Goal: Information Seeking & Learning: Learn about a topic

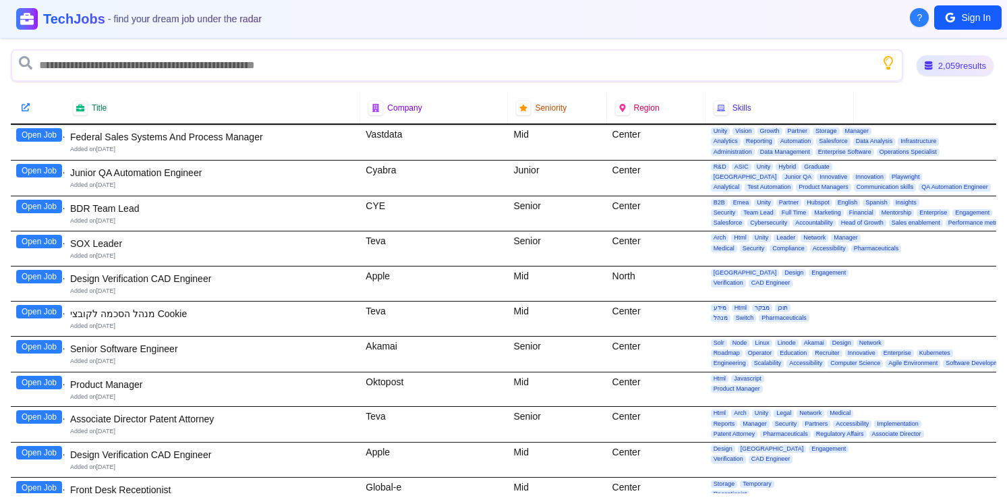
click at [957, 69] on div "2,059 results" at bounding box center [955, 65] width 77 height 20
click at [930, 67] on div "2,059 results" at bounding box center [955, 66] width 82 height 22
click at [918, 20] on span "?" at bounding box center [919, 17] width 5 height 13
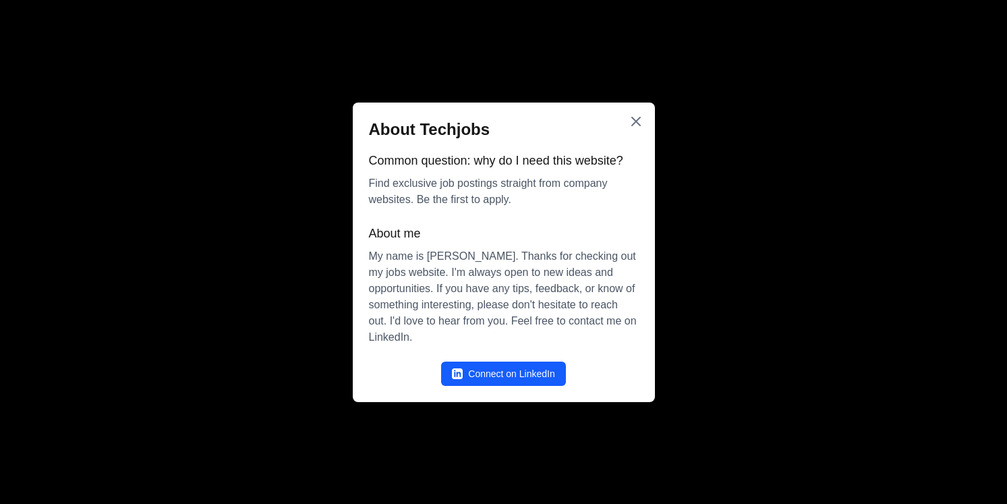
click at [635, 121] on icon "Close" at bounding box center [636, 121] width 8 height 8
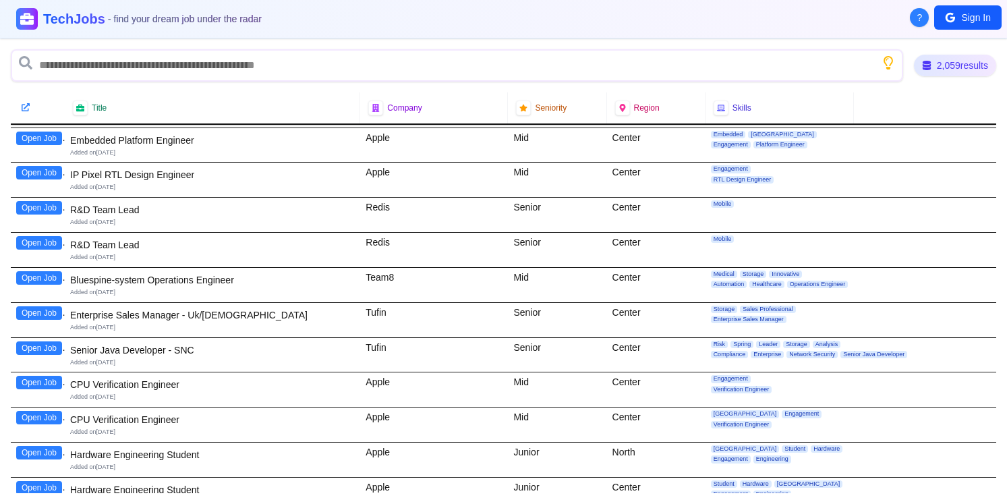
scroll to position [461, 0]
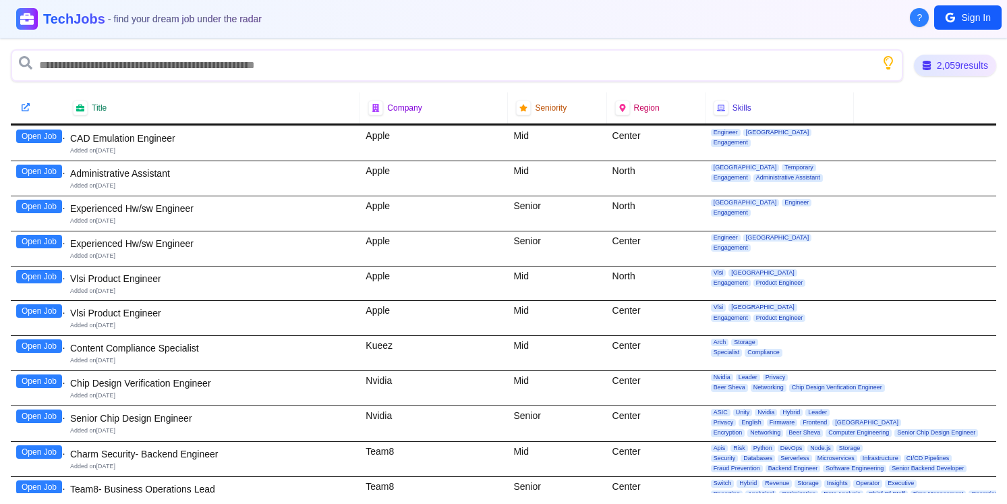
scroll to position [982, 0]
click at [632, 111] on div "Region" at bounding box center [656, 108] width 82 height 15
click at [626, 98] on div "Region" at bounding box center [656, 107] width 98 height 31
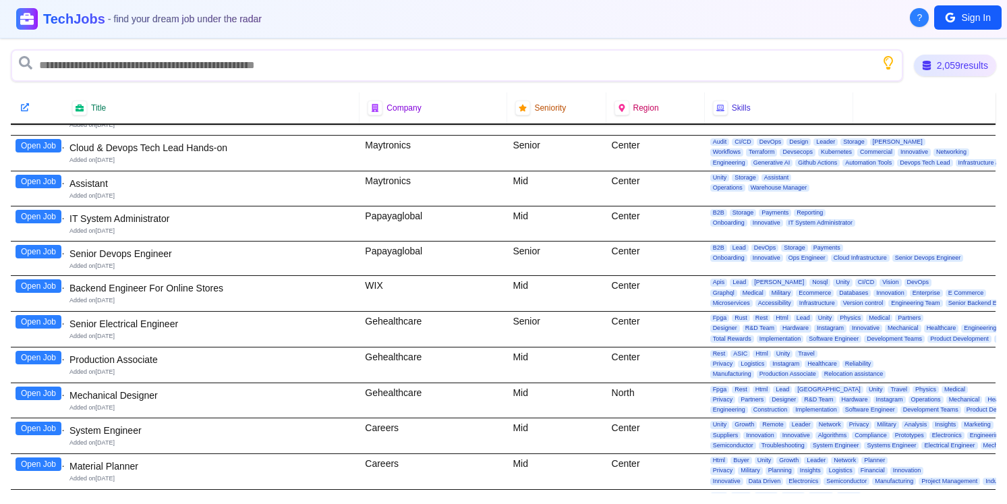
scroll to position [14023, 2]
drag, startPoint x: 432, startPoint y: 362, endPoint x: 364, endPoint y: 361, distance: 68.1
click at [364, 361] on div "Gehealthcare" at bounding box center [432, 364] width 148 height 35
copy div "Gehealthcare"
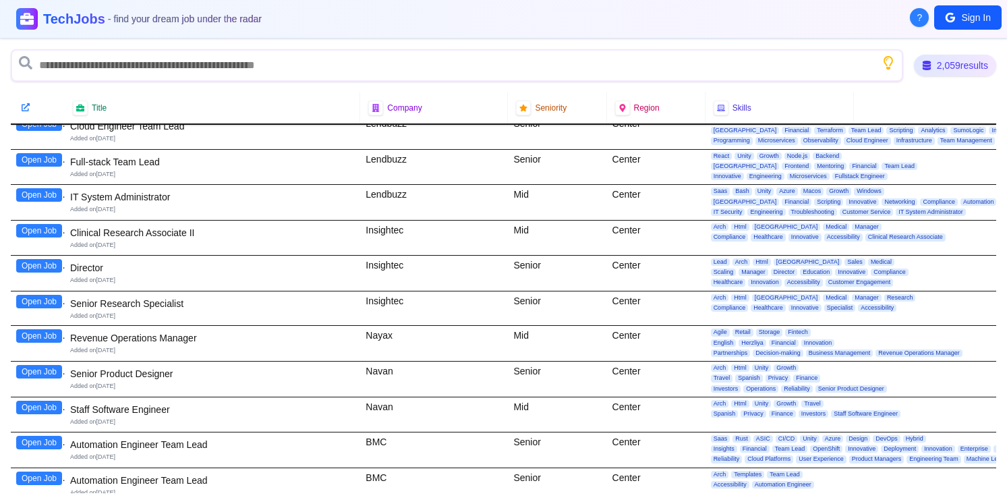
scroll to position [21174, 5]
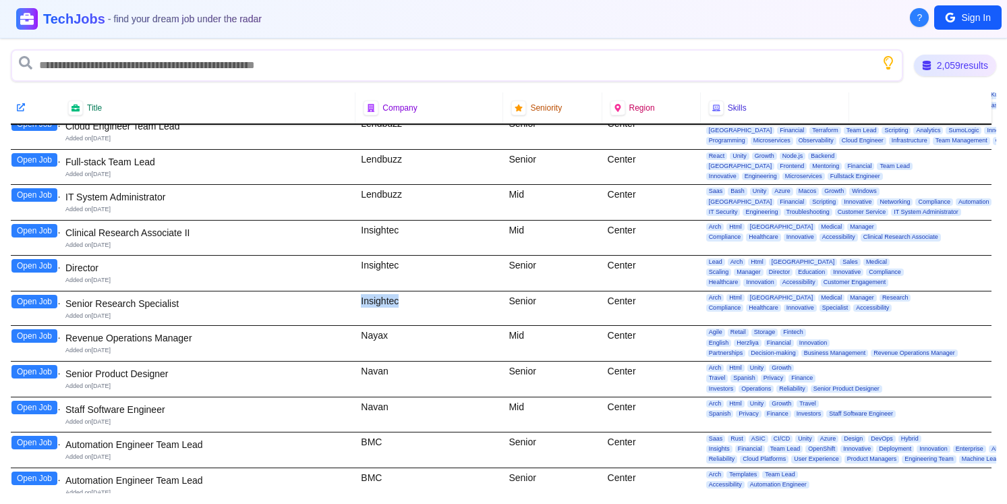
drag, startPoint x: 398, startPoint y: 303, endPoint x: 357, endPoint y: 303, distance: 41.2
click at [357, 303] on div "Insightec" at bounding box center [430, 308] width 148 height 34
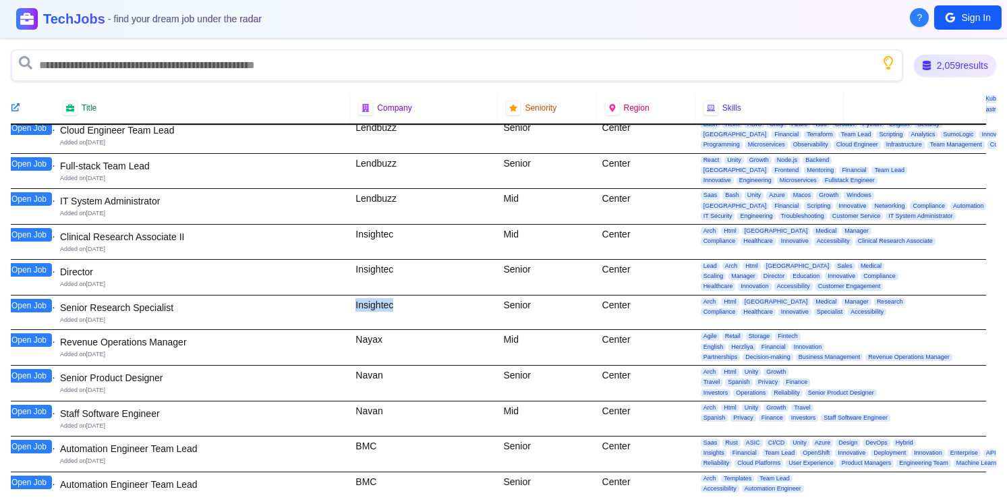
copy div "Insightec"
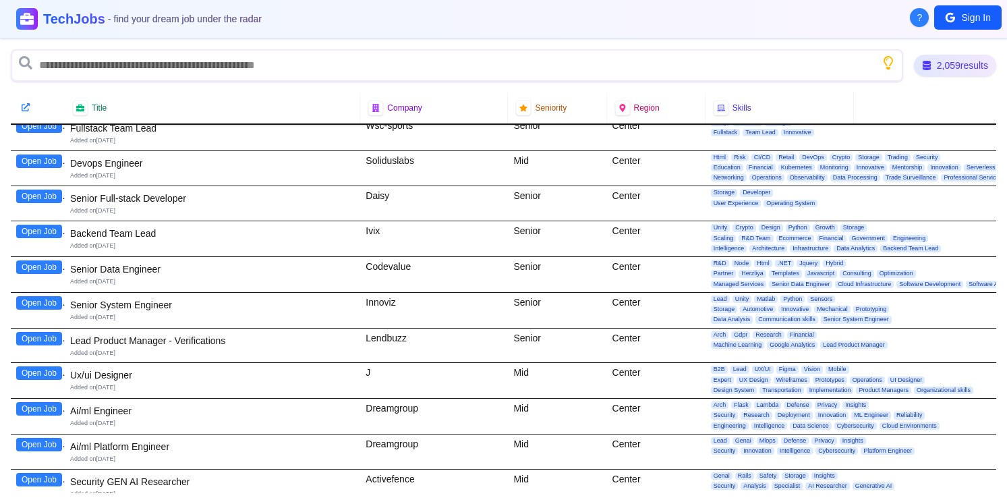
scroll to position [35216, 0]
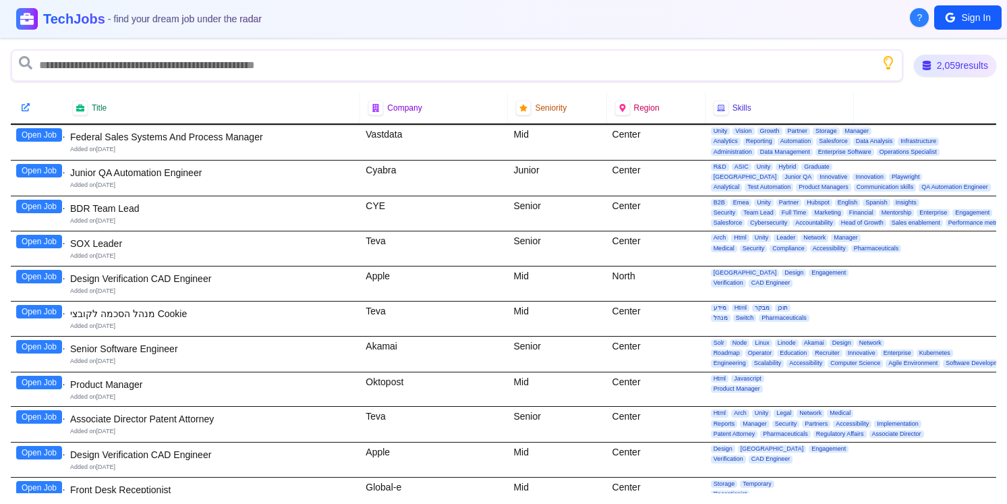
scroll to position [461, 0]
